Goal: Transaction & Acquisition: Book appointment/travel/reservation

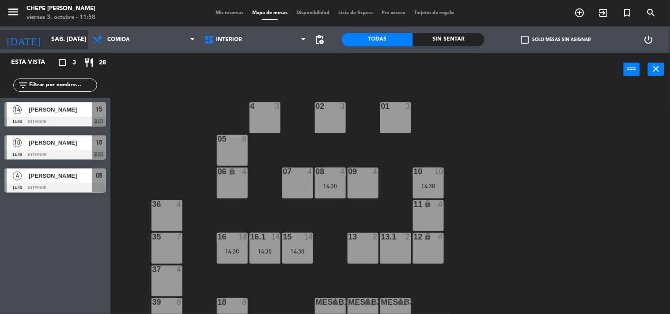
click at [75, 39] on icon "arrow_drop_down" at bounding box center [80, 39] width 11 height 11
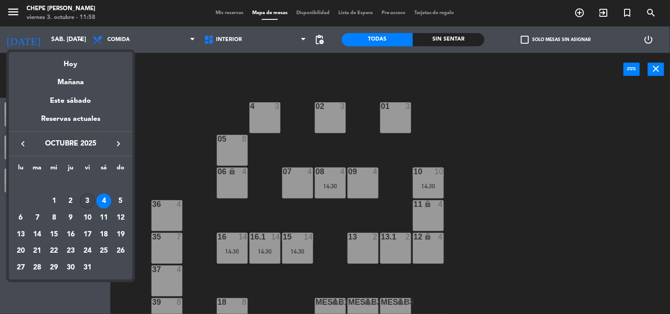
click at [87, 201] on div "3" at bounding box center [87, 201] width 15 height 15
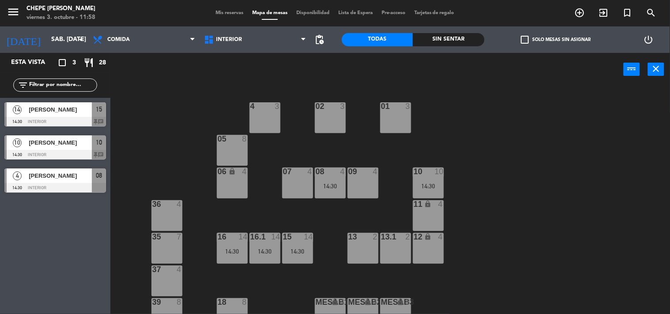
type input "vie. [DATE]"
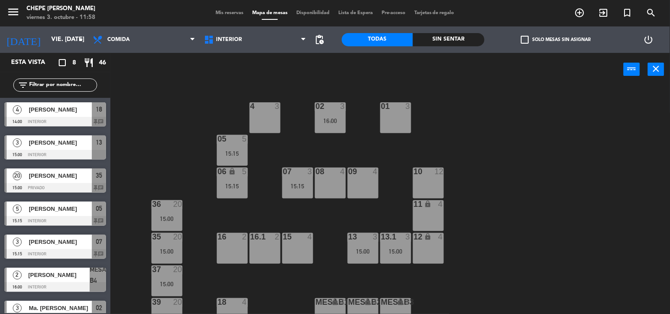
click at [201, 101] on div "02 3 16:00 4 3 01 3 05 5 15:15 06 lock 5 15:15 07 3 15:15 09 4 10 12 08 4 11 lo…" at bounding box center [393, 201] width 553 height 228
click at [299, 249] on div "15 4" at bounding box center [297, 248] width 31 height 31
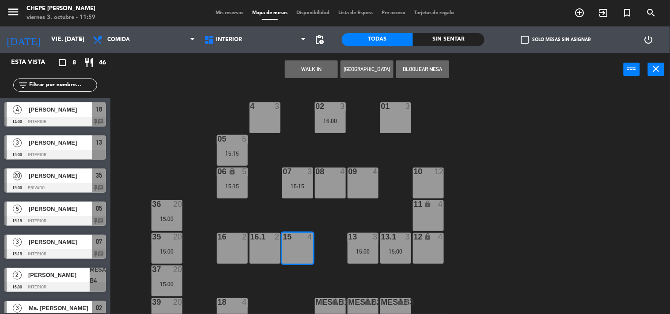
click at [376, 151] on div "02 3 16:00 4 3 01 3 05 5 15:15 06 lock 5 15:15 07 3 15:15 09 4 10 12 08 4 11 lo…" at bounding box center [393, 201] width 553 height 228
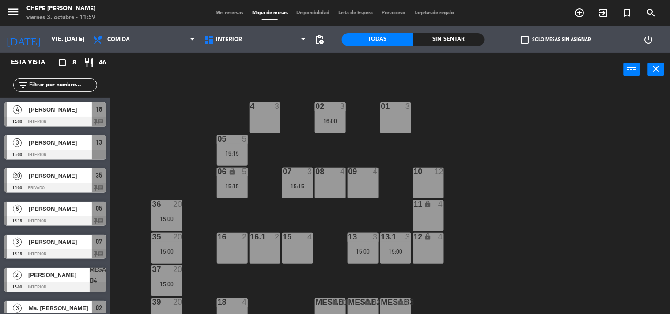
click at [298, 241] on div "15 4" at bounding box center [297, 248] width 31 height 31
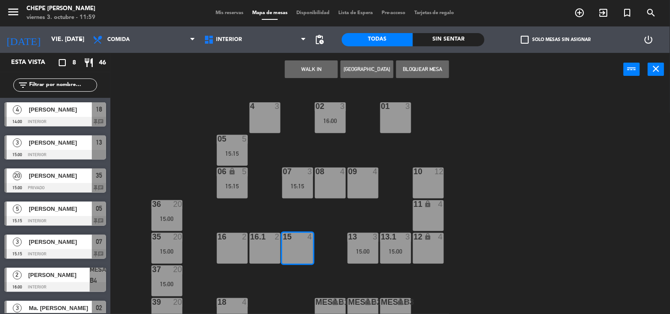
click at [364, 71] on button "[GEOGRAPHIC_DATA]" at bounding box center [366, 69] width 53 height 18
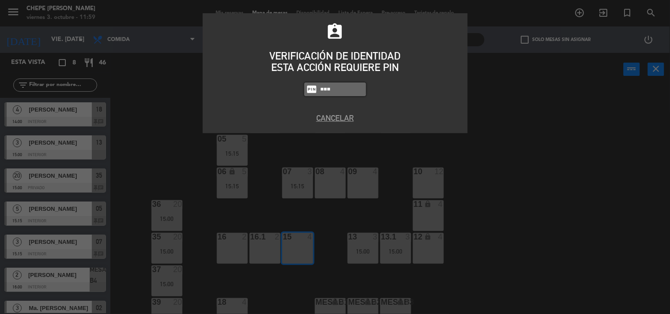
type input "5257"
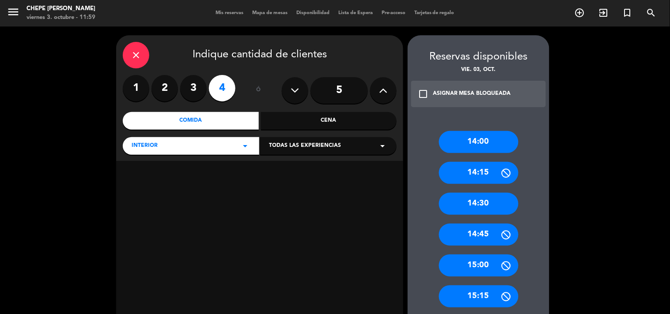
click at [144, 55] on div "close" at bounding box center [136, 55] width 26 height 26
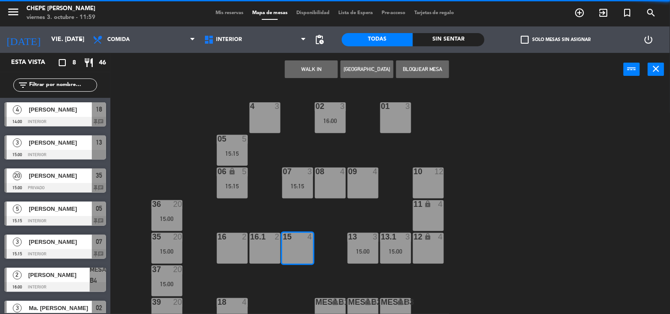
click at [488, 179] on div "02 3 16:00 4 3 01 3 05 5 15:15 06 lock 5 15:15 07 3 15:15 09 4 10 12 08 4 11 lo…" at bounding box center [393, 201] width 553 height 228
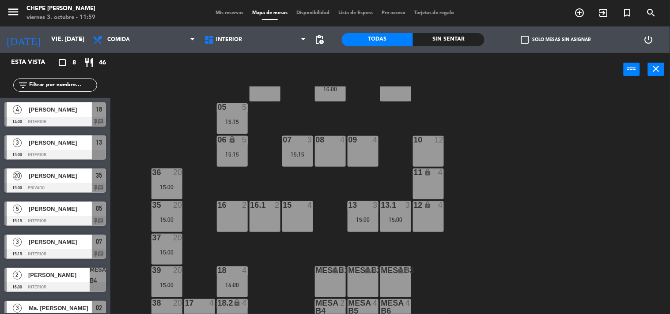
scroll to position [47, 0]
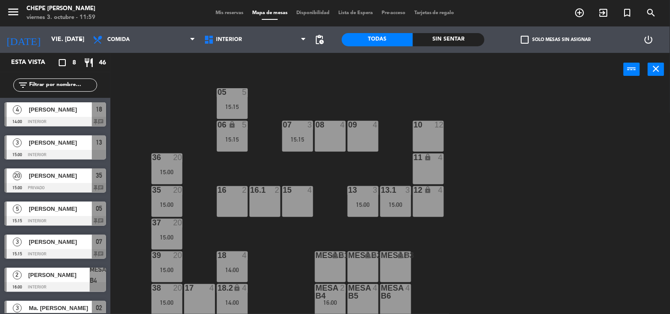
click at [237, 267] on div "14:00" at bounding box center [232, 270] width 31 height 6
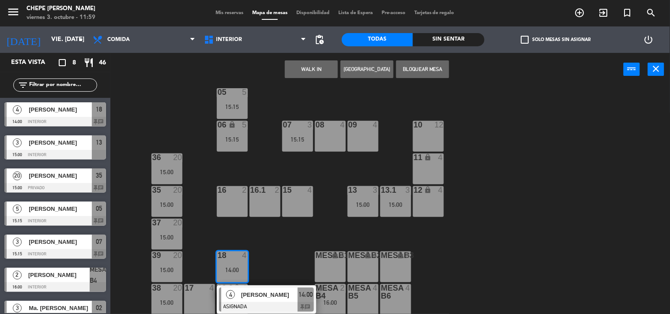
click at [263, 298] on span "[PERSON_NAME]" at bounding box center [269, 294] width 57 height 9
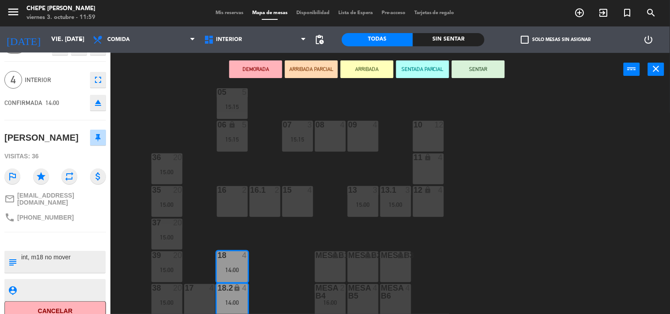
scroll to position [26, 0]
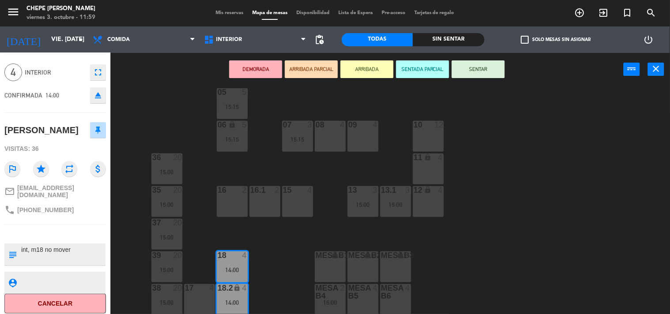
click at [144, 137] on div "02 3 16:00 4 3 01 3 05 5 15:15 06 lock 5 15:15 07 3 15:15 09 4 10 12 08 4 11 lo…" at bounding box center [393, 201] width 553 height 228
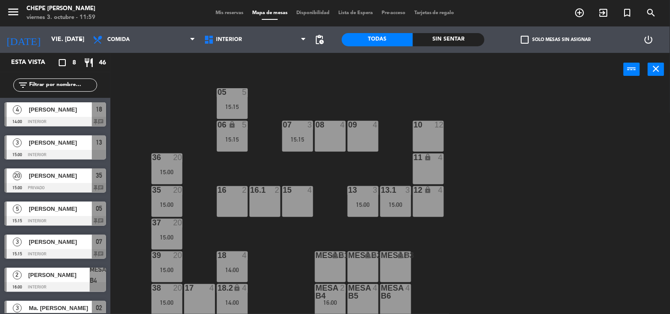
click at [302, 140] on div "15:15" at bounding box center [297, 139] width 31 height 6
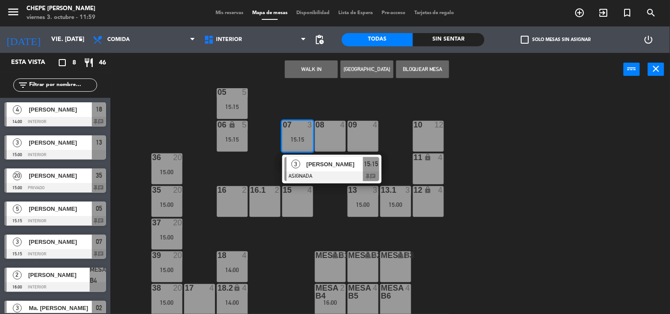
click at [305, 176] on div at bounding box center [331, 177] width 95 height 10
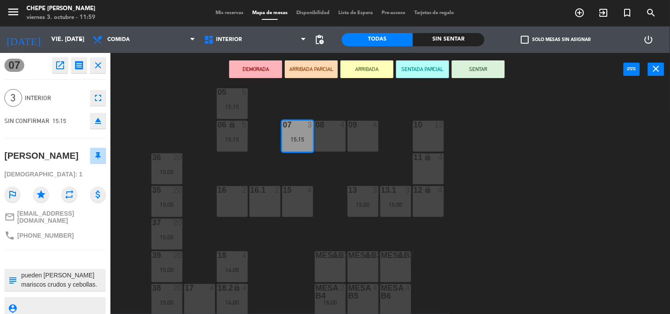
scroll to position [0, 0]
click at [146, 112] on div "02 3 16:00 4 3 01 3 05 5 15:15 06 lock 5 15:15 07 3 15:15 09 4 10 12 08 4 11 lo…" at bounding box center [393, 201] width 553 height 228
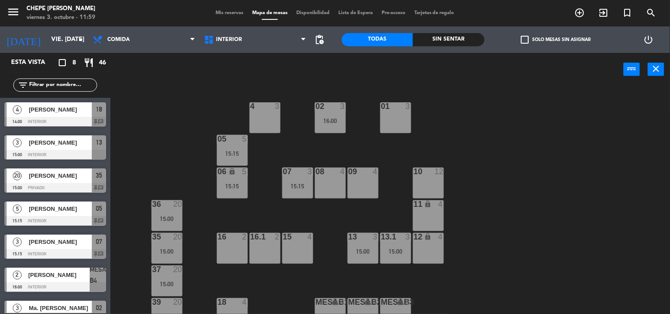
click at [328, 113] on div "02 3 16:00" at bounding box center [330, 117] width 31 height 31
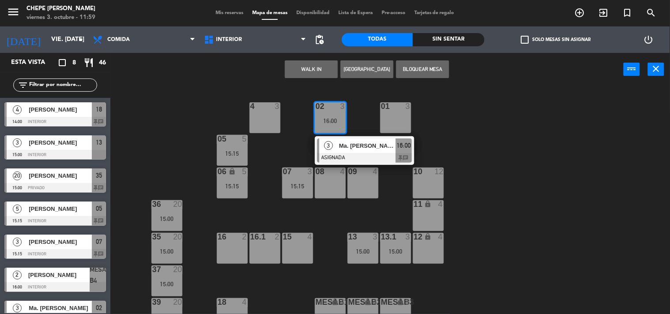
click at [346, 153] on div "3 Ma. [PERSON_NAME] ASIGNADA 16:00 chat" at bounding box center [364, 150] width 113 height 29
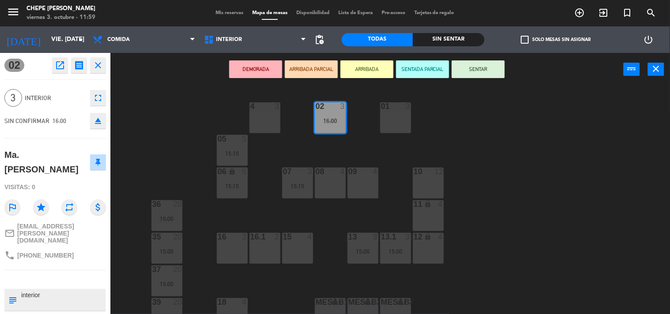
click at [175, 144] on div "02 3 16:00 4 3 01 3 05 5 15:15 06 lock 5 15:15 07 3 15:15 09 4 10 12 08 4 11 lo…" at bounding box center [393, 201] width 553 height 228
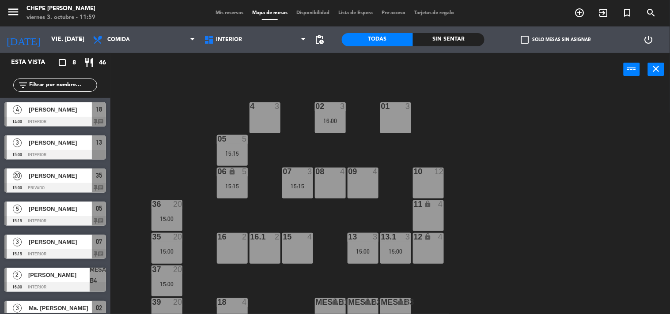
scroll to position [30, 0]
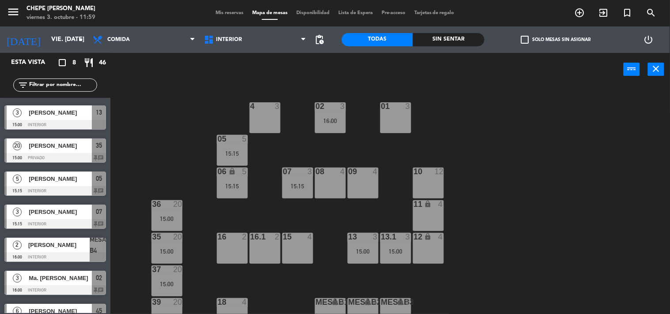
click at [382, 252] on div "15:00" at bounding box center [395, 252] width 31 height 6
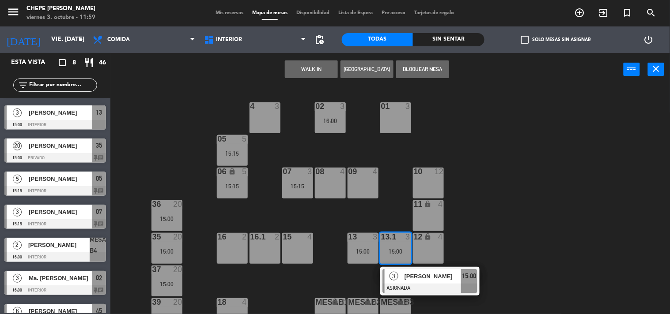
click at [393, 278] on span "3" at bounding box center [393, 276] width 9 height 9
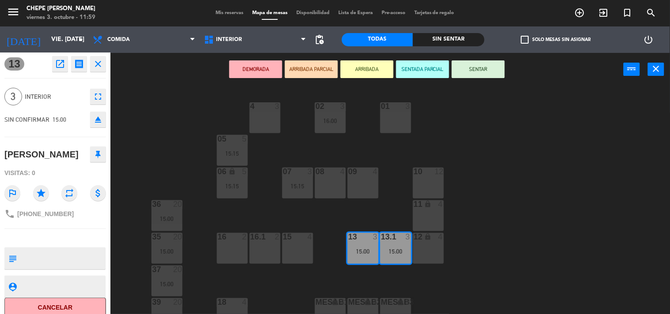
scroll to position [0, 0]
click at [166, 116] on div "02 3 16:00 4 3 01 3 05 5 15:15 06 lock 5 15:15 07 3 15:15 09 4 10 12 08 4 11 lo…" at bounding box center [393, 201] width 553 height 228
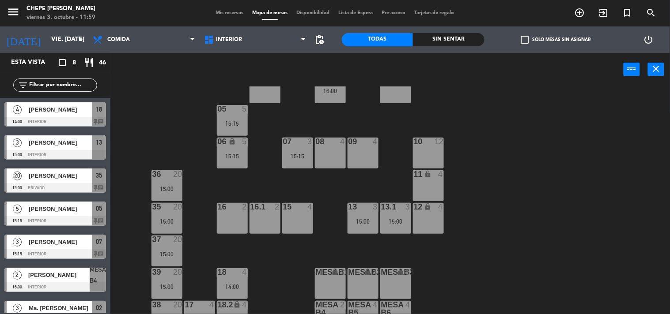
scroll to position [47, 0]
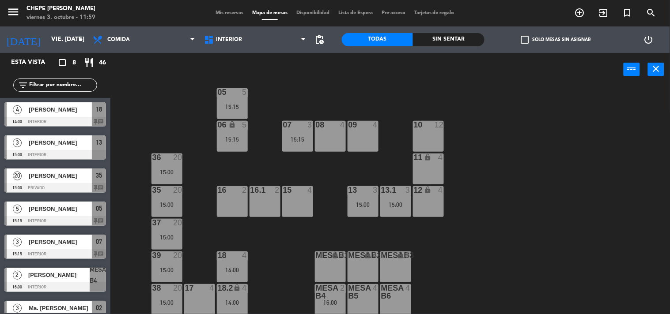
click at [204, 294] on div "17 4" at bounding box center [199, 299] width 31 height 31
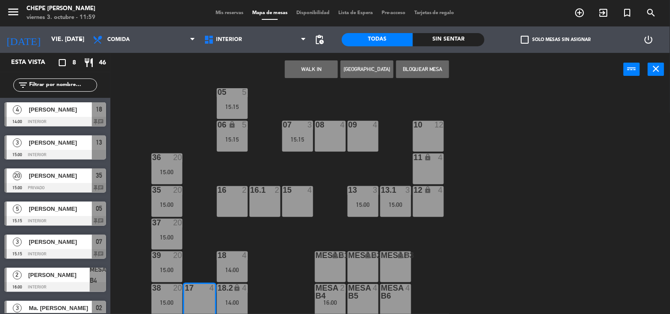
click at [363, 72] on button "[GEOGRAPHIC_DATA]" at bounding box center [366, 69] width 53 height 18
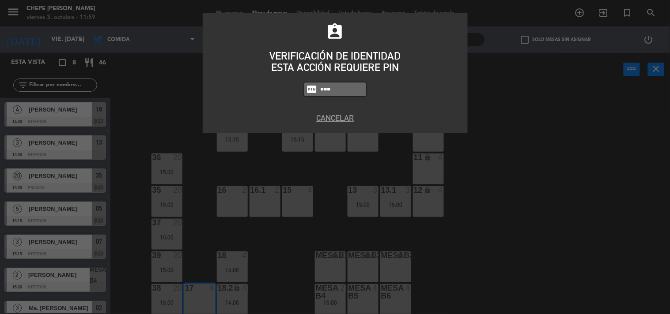
type input "5257"
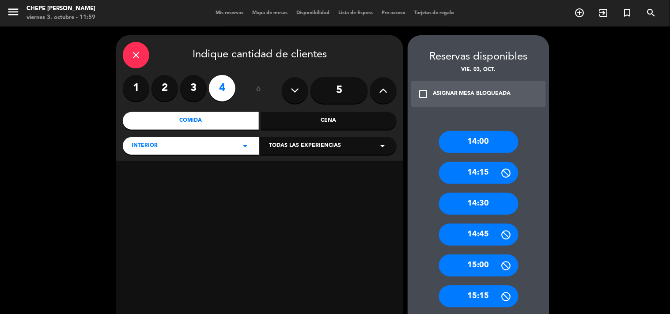
click at [190, 86] on label "3" at bounding box center [193, 88] width 26 height 26
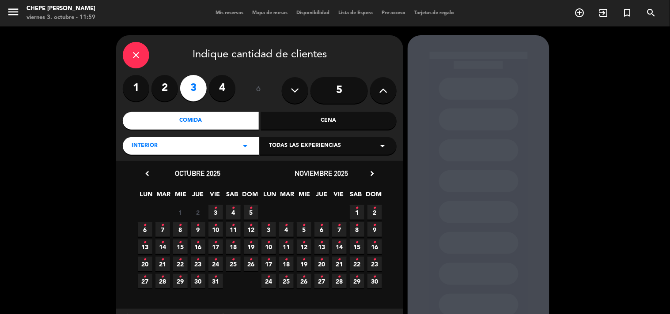
click at [213, 214] on span "3 •" at bounding box center [215, 212] width 15 height 15
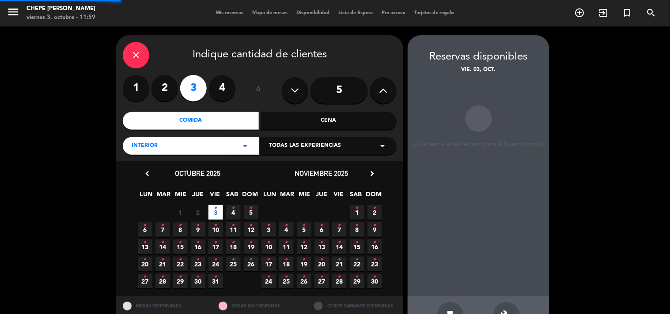
scroll to position [29, 0]
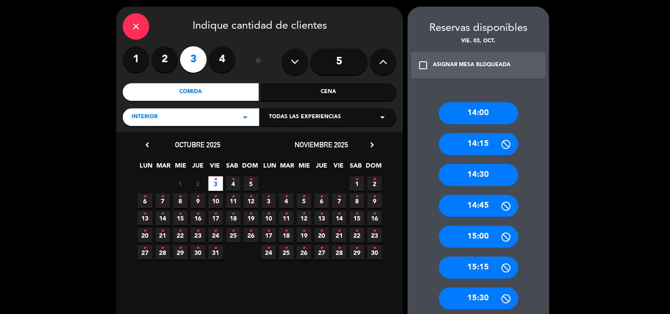
click at [491, 173] on div "14:30" at bounding box center [478, 175] width 79 height 22
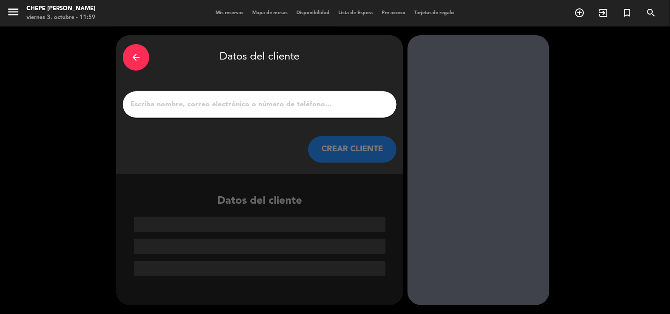
scroll to position [0, 0]
click at [173, 108] on input "1" at bounding box center [259, 104] width 260 height 12
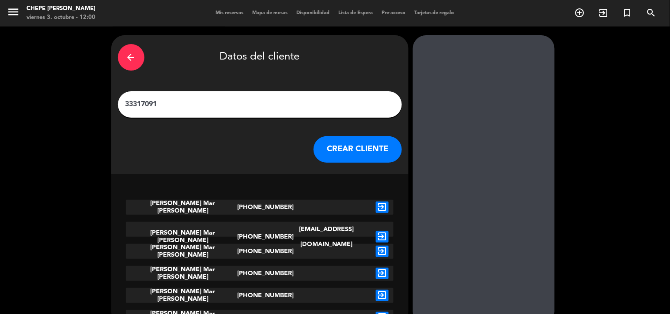
type input "33317091"
click at [377, 208] on icon "exit_to_app" at bounding box center [382, 207] width 13 height 11
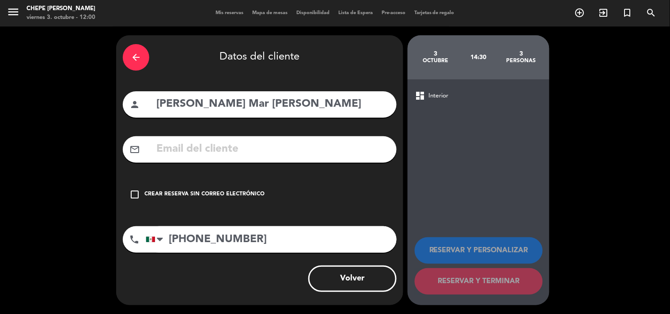
click at [245, 195] on div "Crear reserva sin correo electrónico" at bounding box center [204, 194] width 120 height 9
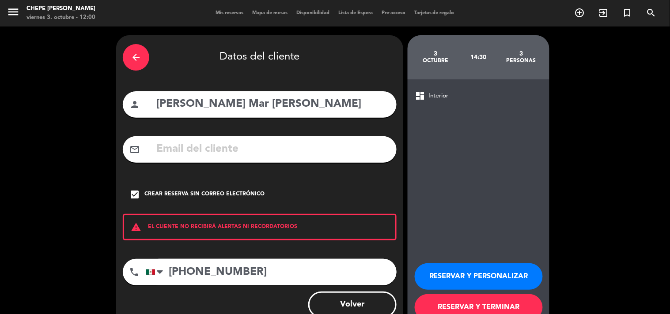
click at [440, 276] on button "RESERVAR Y PERSONALIZAR" at bounding box center [479, 277] width 128 height 26
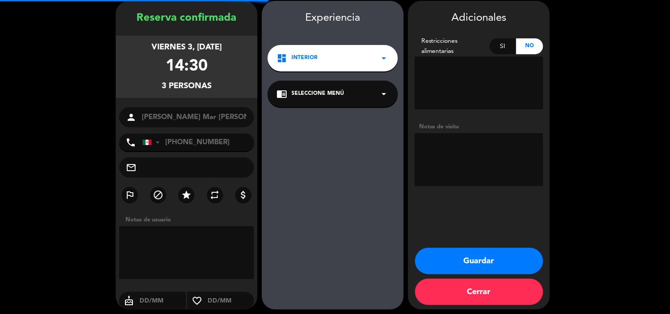
scroll to position [35, 0]
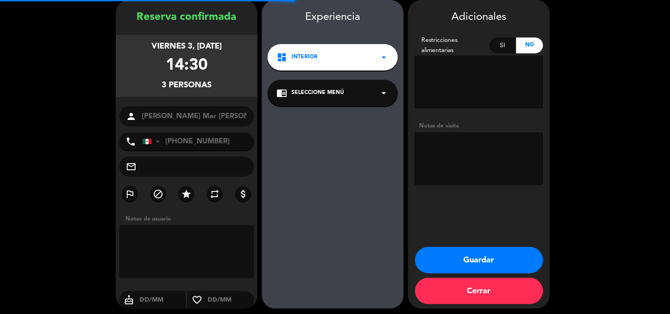
click at [460, 173] on textarea at bounding box center [479, 158] width 128 height 53
type textarea "MESA 17"
click at [480, 256] on button "Guardar" at bounding box center [479, 260] width 128 height 26
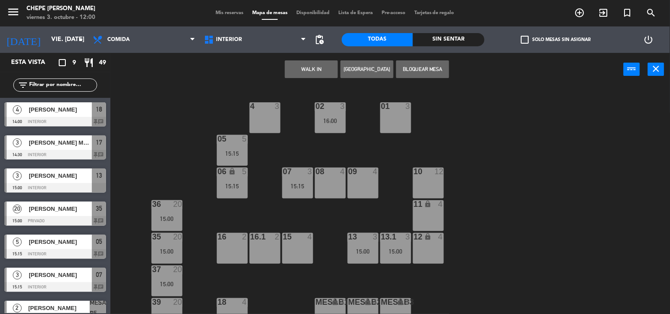
scroll to position [78, 0]
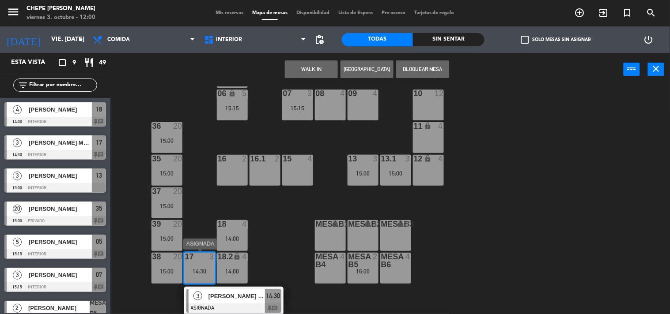
click at [226, 294] on div "3 [PERSON_NAME] Mar [PERSON_NAME] ASIGNADA 14:30 chat" at bounding box center [233, 301] width 113 height 29
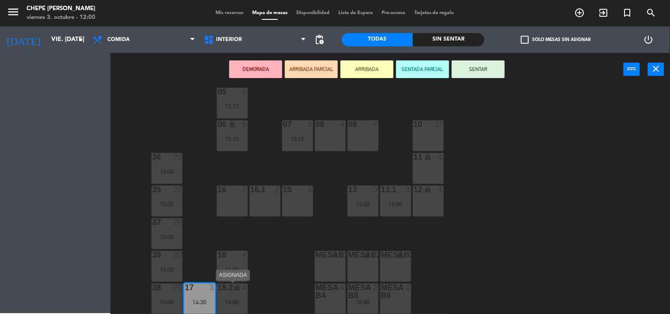
scroll to position [47, 0]
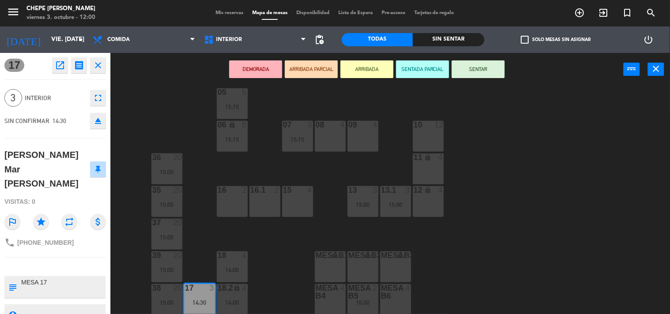
click at [100, 234] on div "phone [PHONE_NUMBER]" at bounding box center [55, 242] width 102 height 17
click at [151, 116] on div "02 3 16:00 4 3 01 3 05 5 15:15 06 lock 5 15:15 07 3 15:15 09 4 10 12 08 4 11 lo…" at bounding box center [393, 201] width 553 height 228
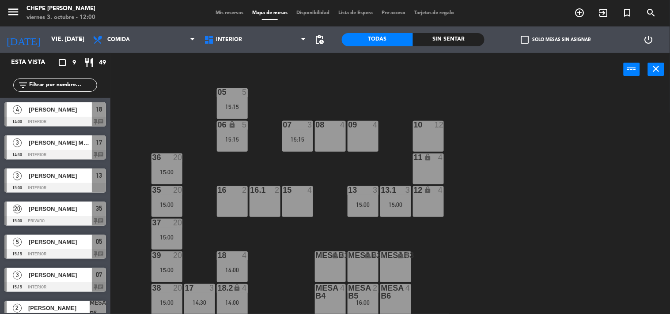
click at [285, 249] on div "02 3 16:00 4 3 01 3 05 5 15:15 06 lock 5 15:15 07 3 15:15 09 4 10 12 08 4 11 lo…" at bounding box center [393, 201] width 553 height 228
click at [436, 255] on div "02 3 16:00 4 3 01 3 05 5 15:15 06 lock 5 15:15 07 3 15:15 09 4 10 12 08 4 11 lo…" at bounding box center [393, 201] width 553 height 228
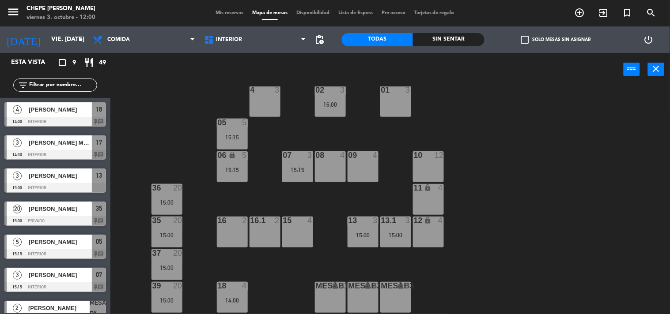
scroll to position [0, 0]
